Goal: Information Seeking & Learning: Find specific fact

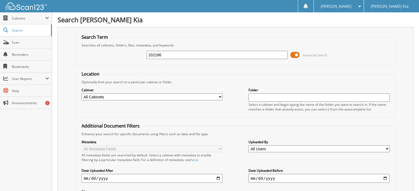
drag, startPoint x: 166, startPoint y: 56, endPoint x: 142, endPoint y: 53, distance: 24.5
click at [142, 53] on div "202186 Advanced Search" at bounding box center [236, 55] width 314 height 15
type input "202374"
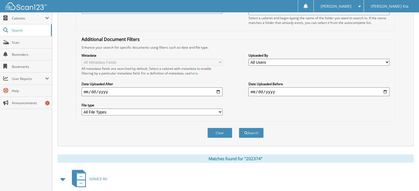
scroll to position [144, 0]
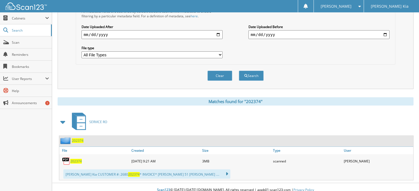
click at [74, 159] on span "202374" at bounding box center [76, 161] width 12 height 5
